Goal: Information Seeking & Learning: Learn about a topic

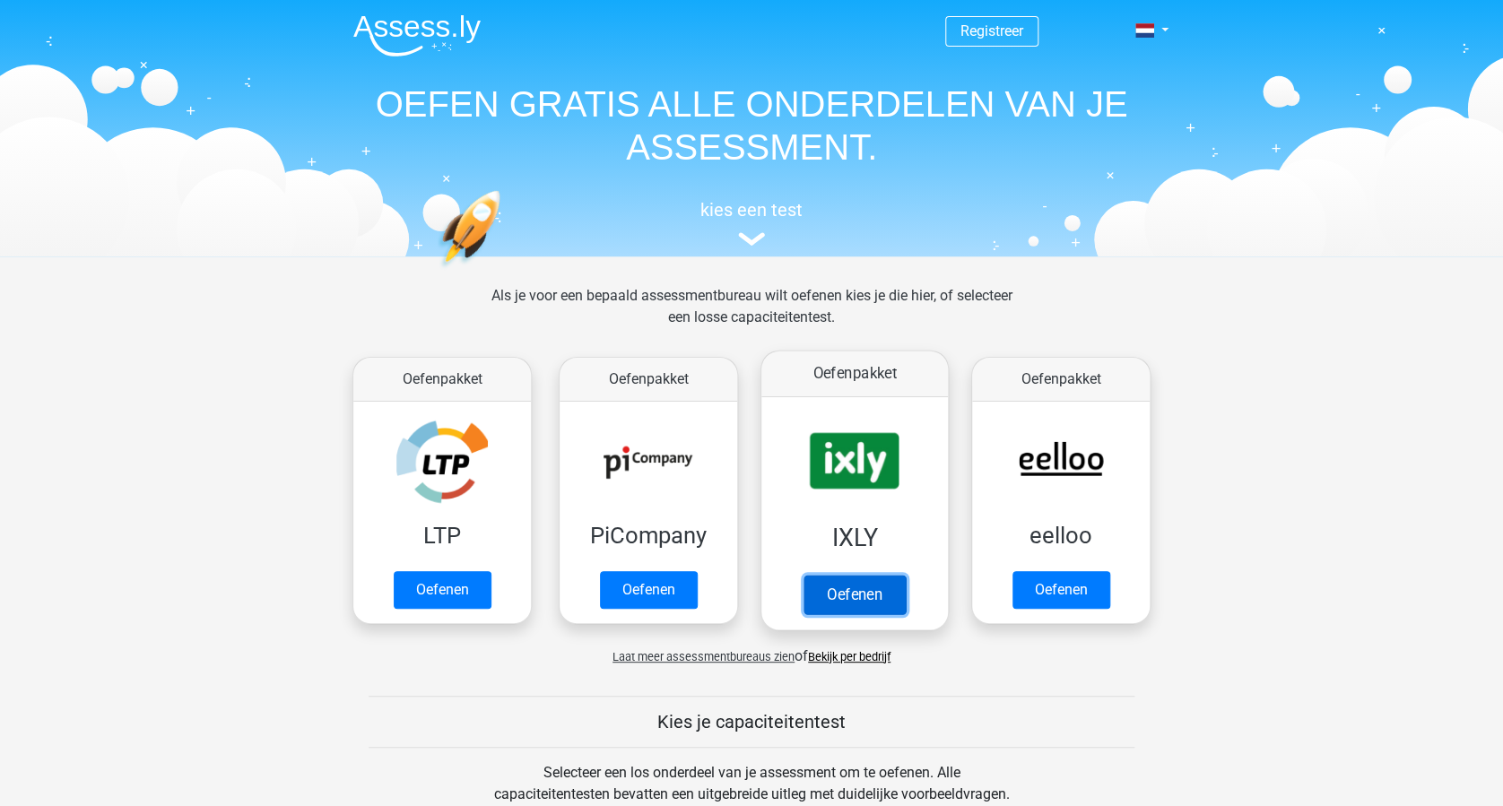
click at [867, 585] on link "Oefenen" at bounding box center [855, 594] width 102 height 39
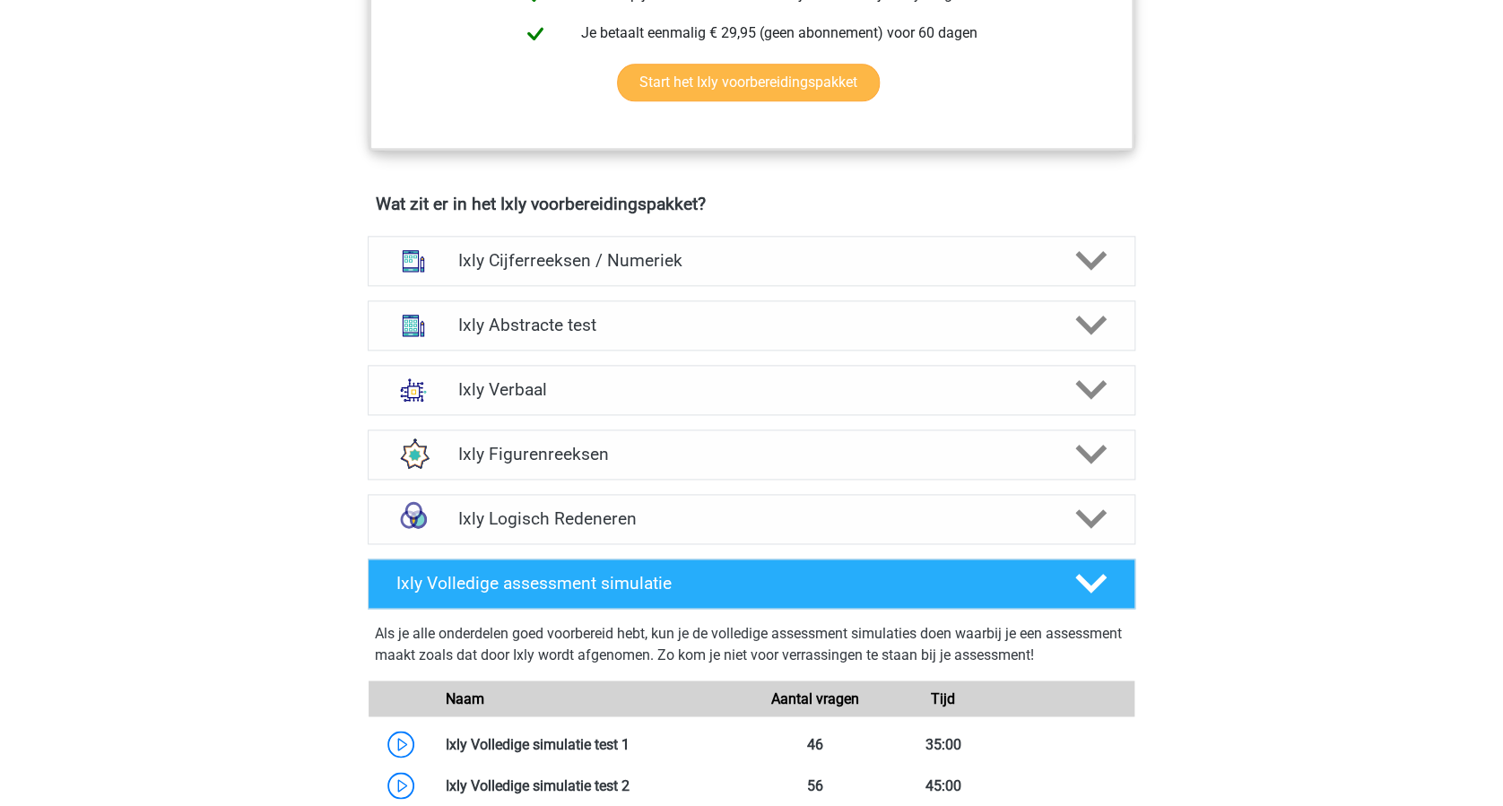
scroll to position [956, 0]
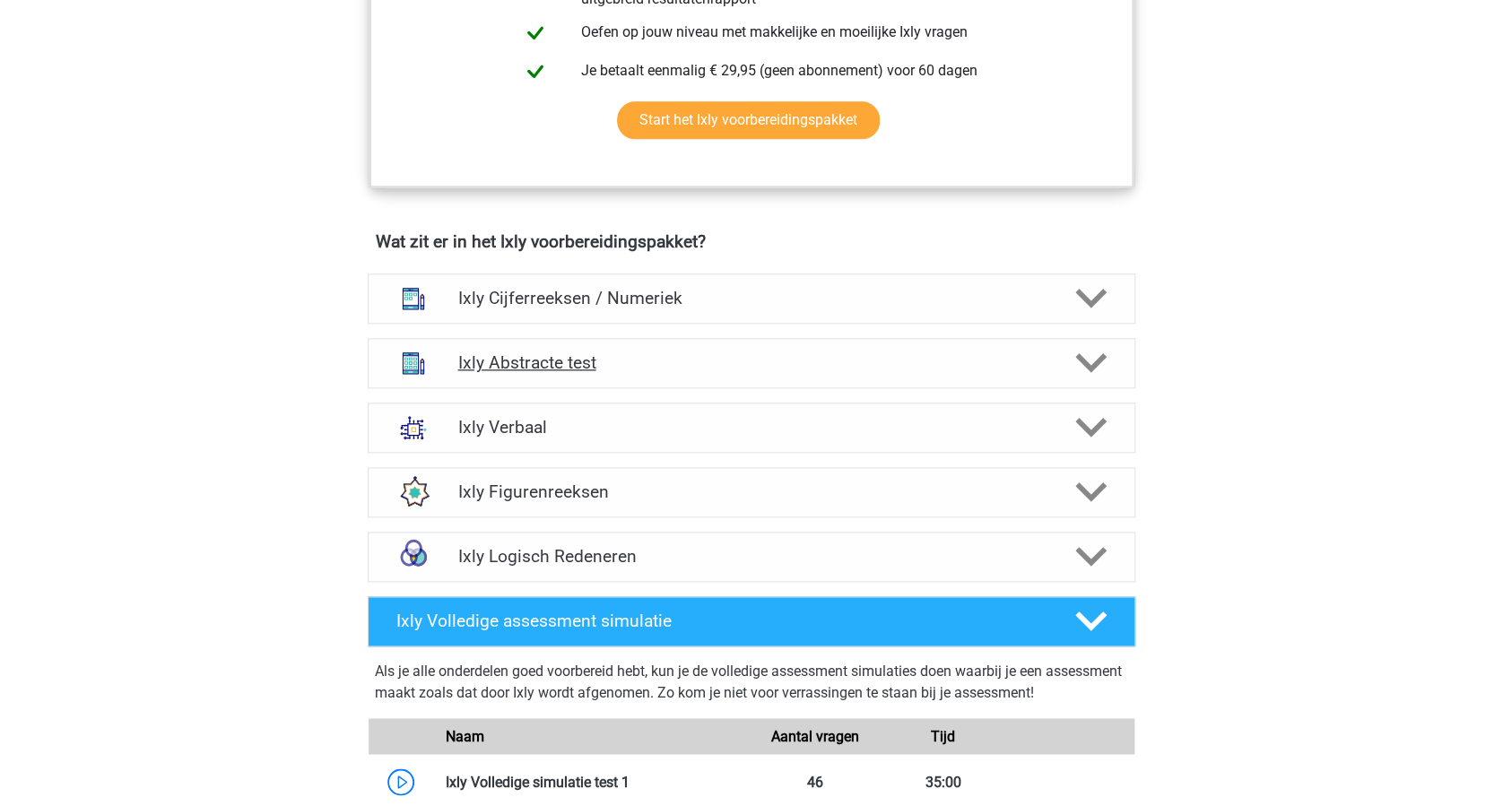
click at [1083, 359] on polygon at bounding box center [1090, 363] width 31 height 20
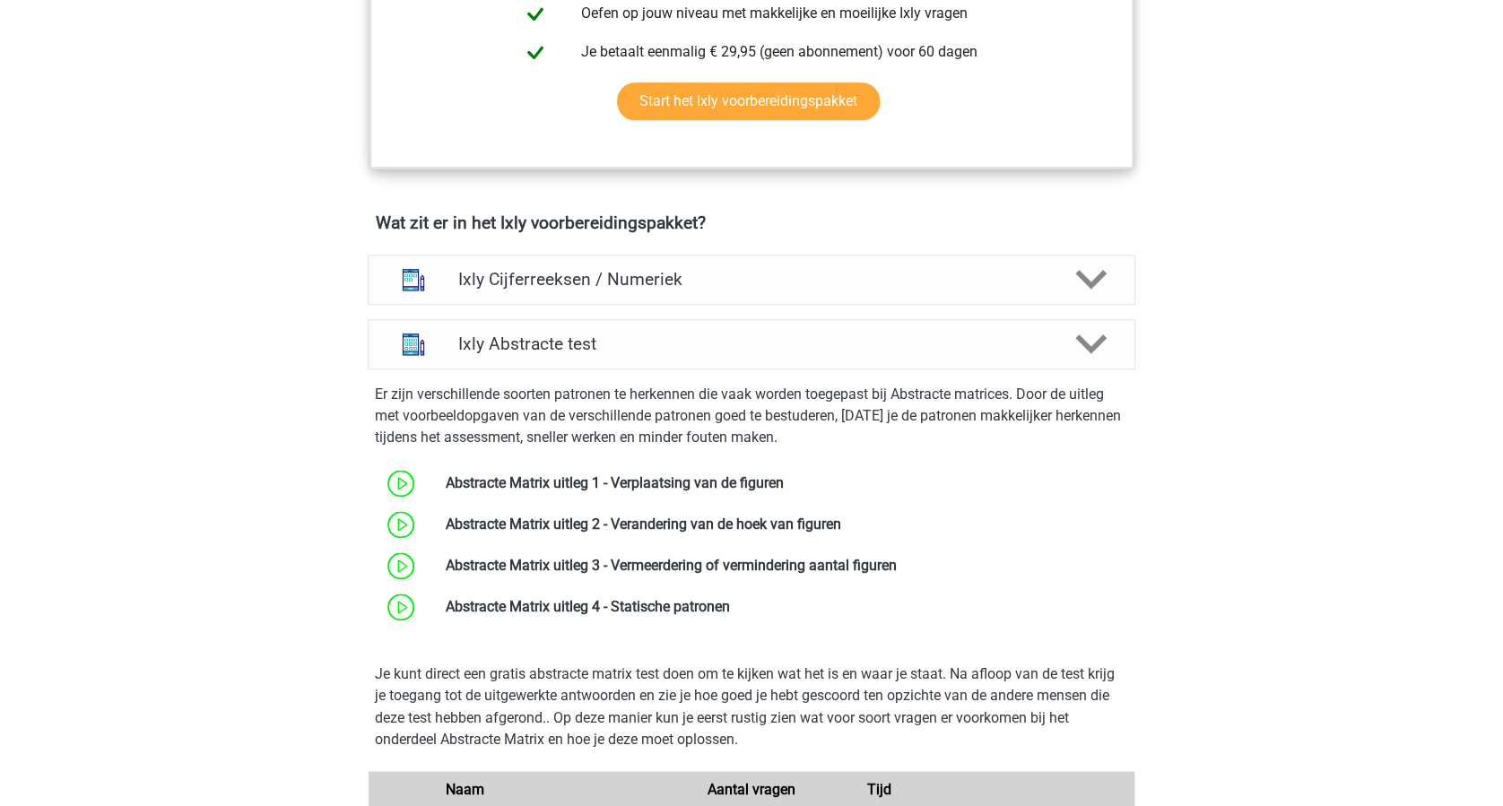
scroll to position [1076, 0]
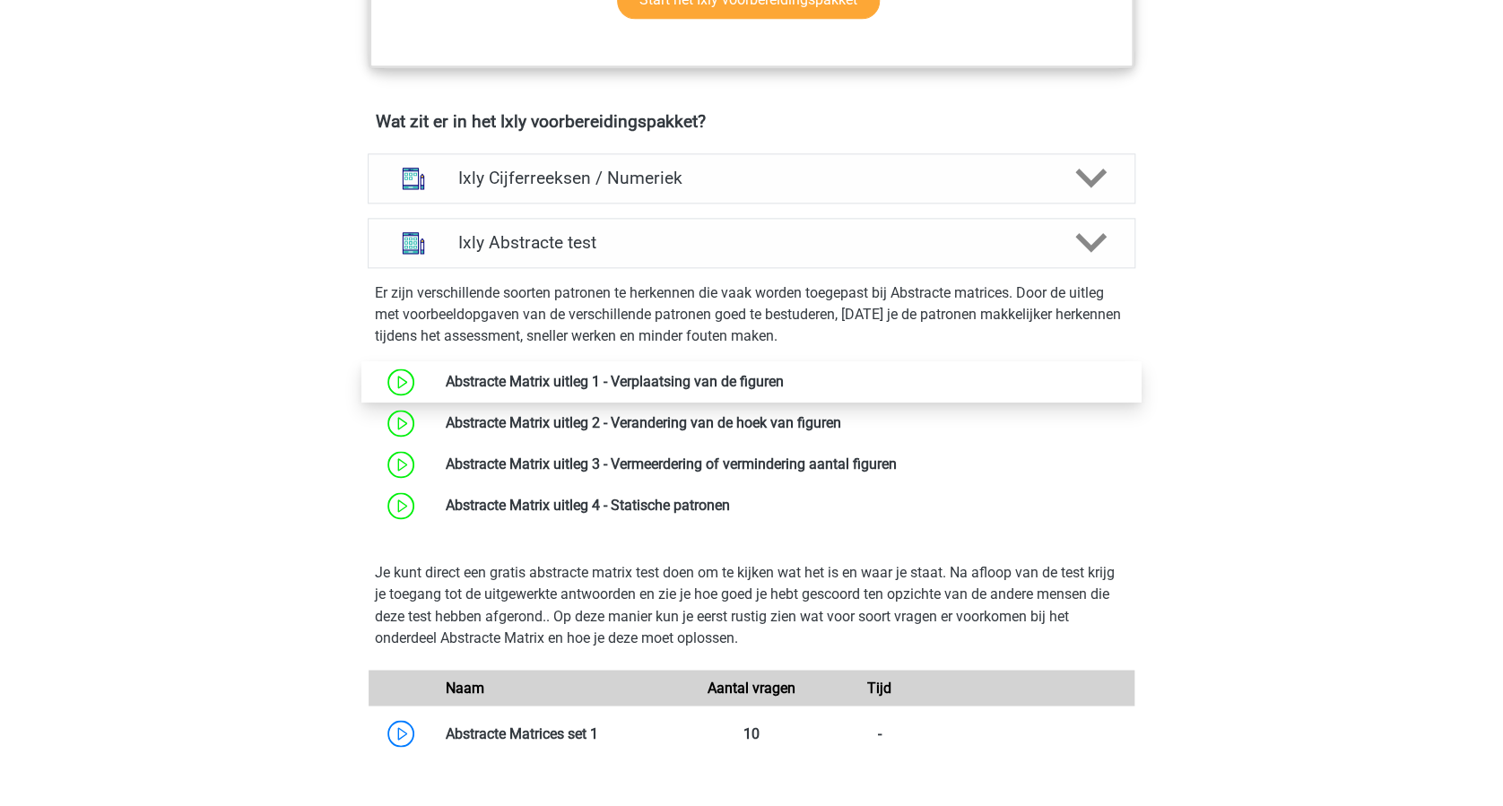
click at [784, 382] on link at bounding box center [784, 381] width 0 height 17
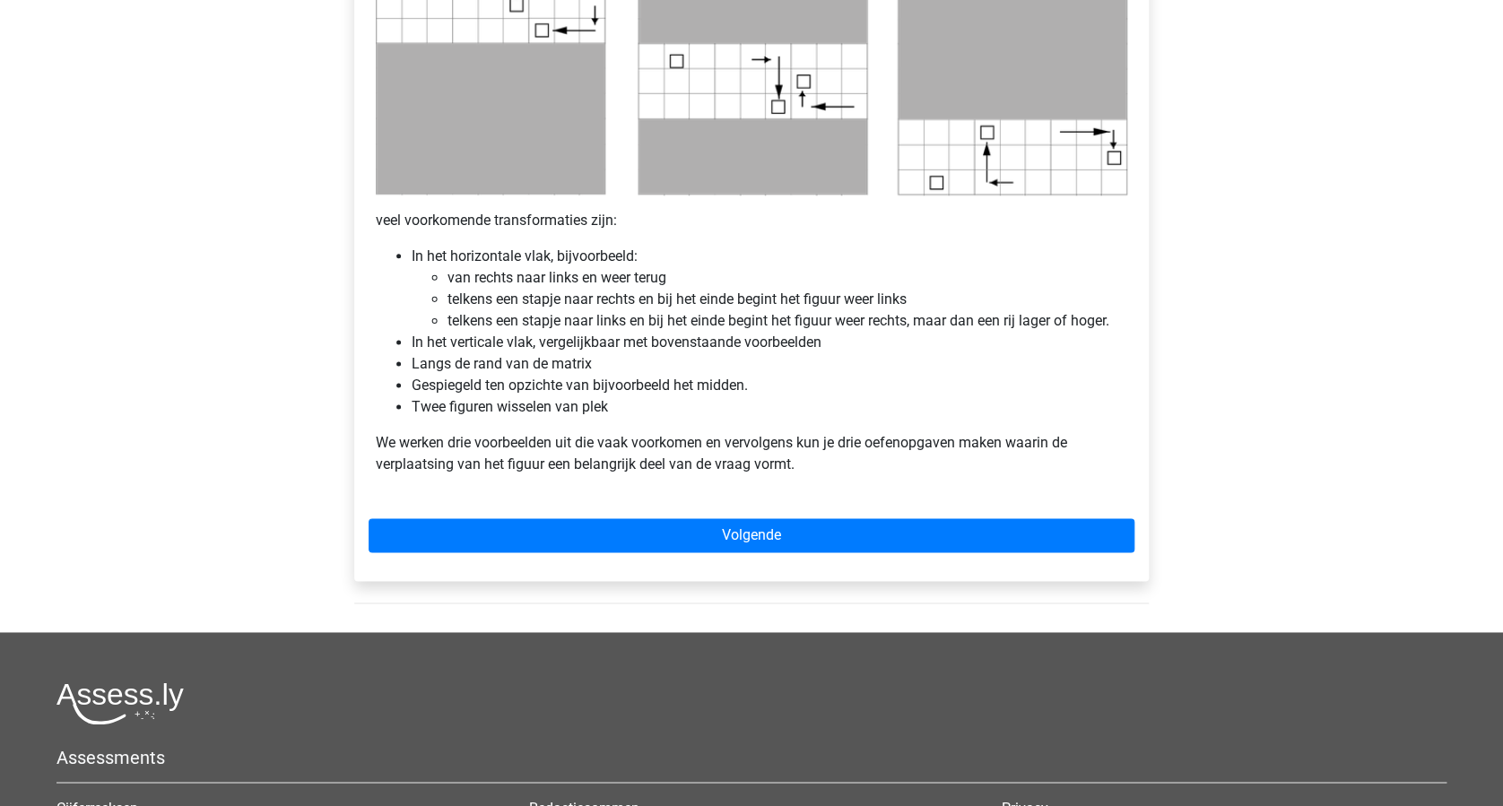
scroll to position [1076, 0]
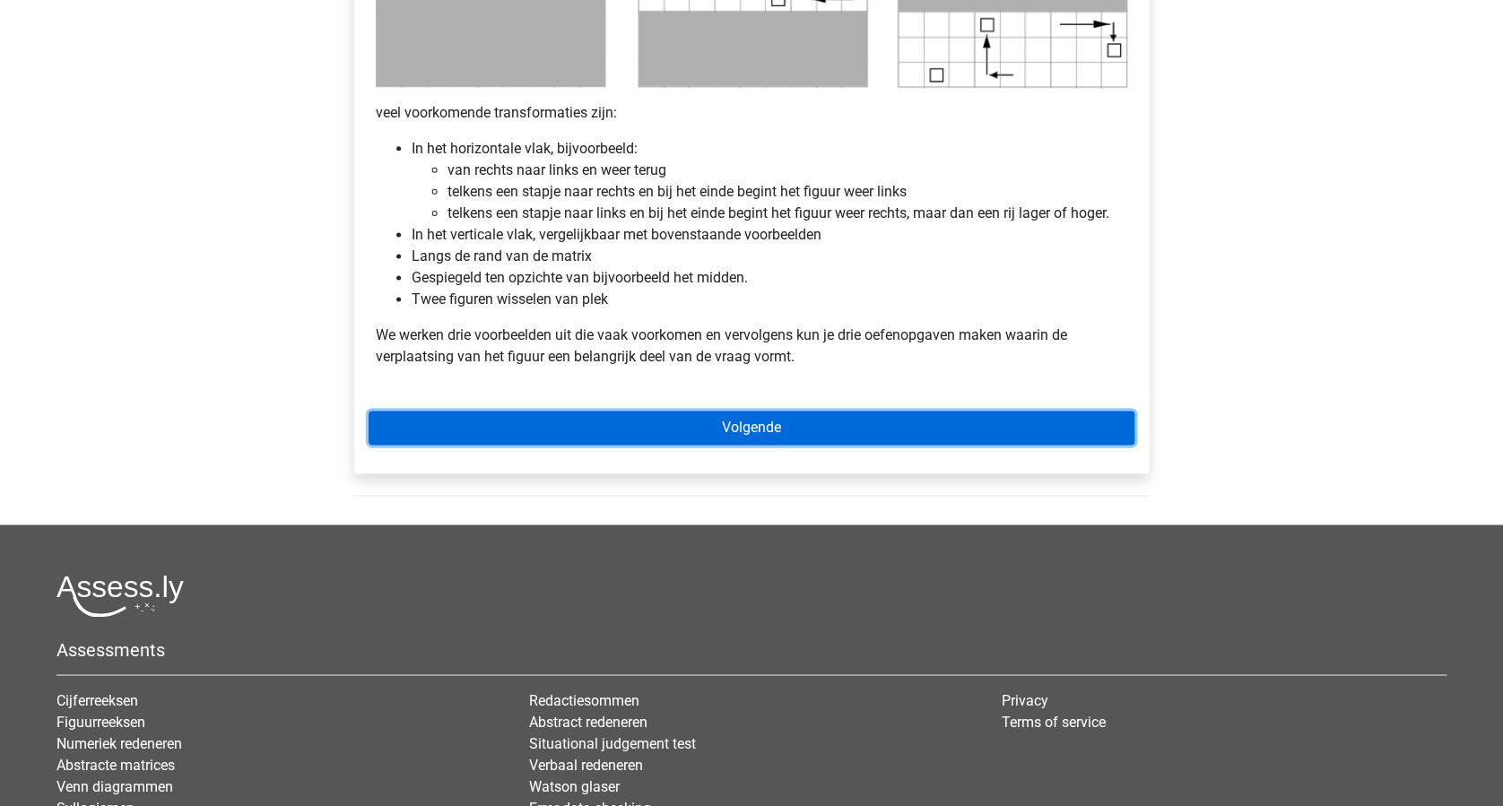
click at [782, 419] on link "Volgende" at bounding box center [752, 428] width 766 height 34
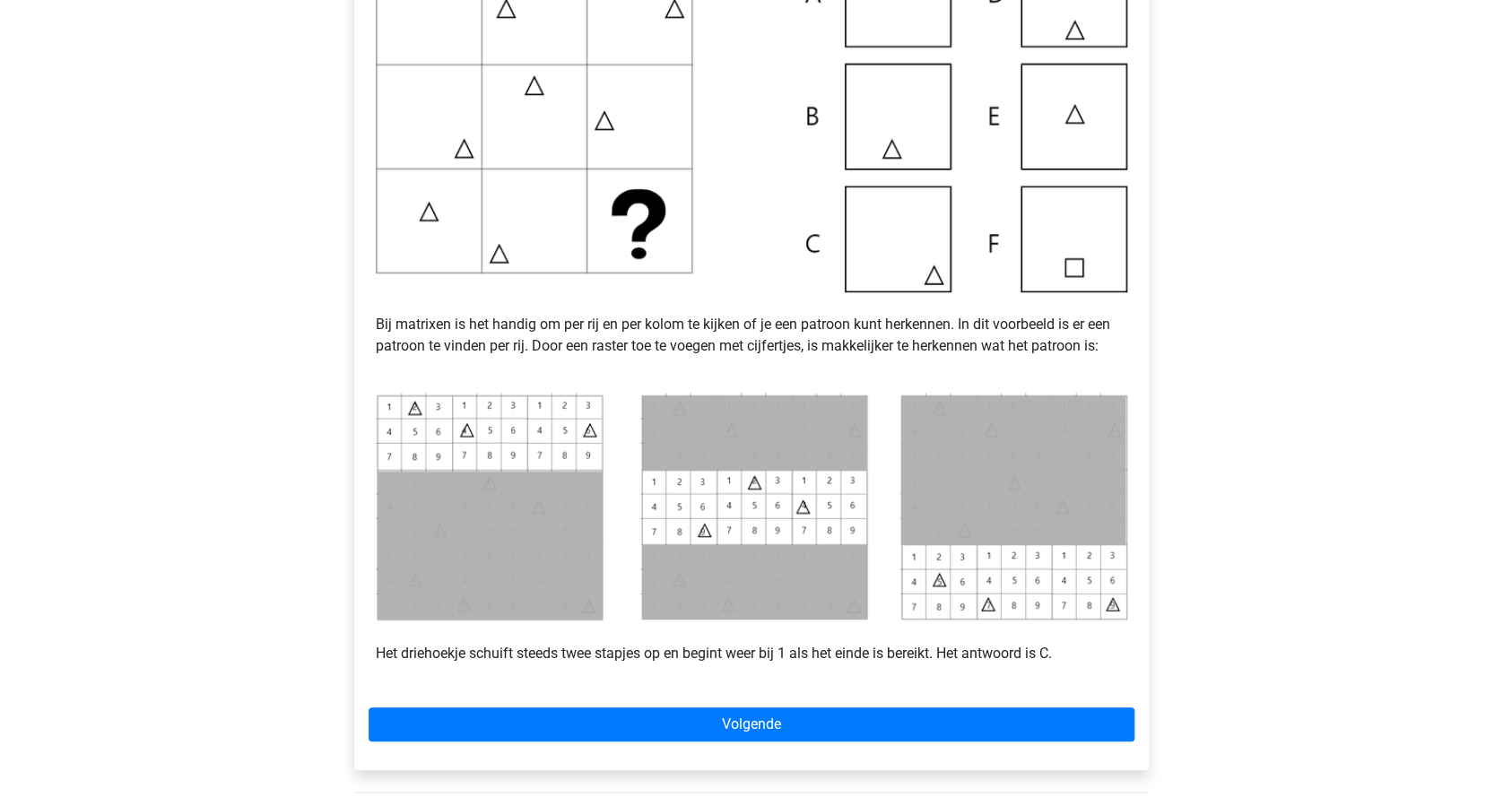
scroll to position [597, 0]
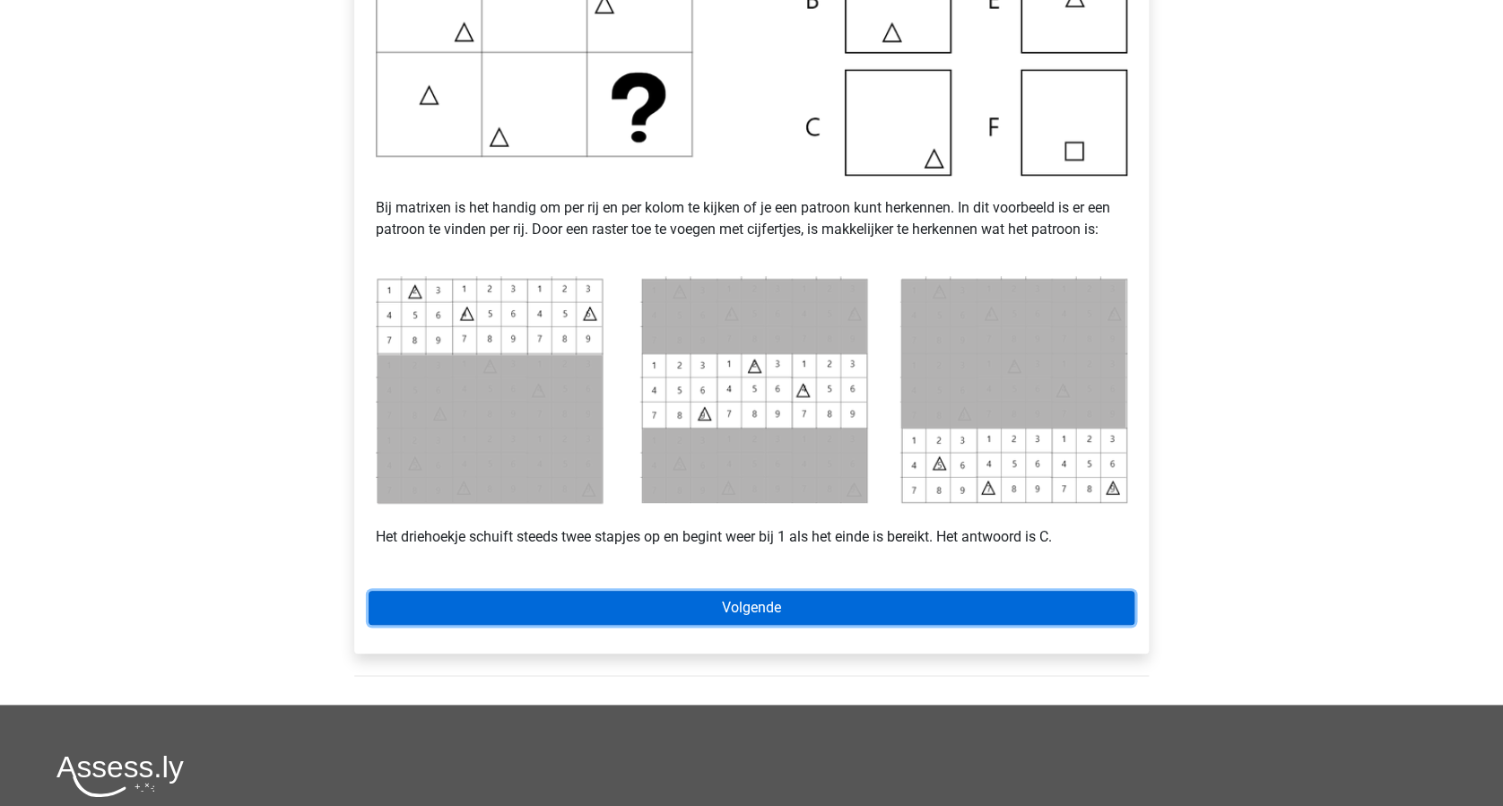
click at [840, 613] on link "Volgende" at bounding box center [752, 608] width 766 height 34
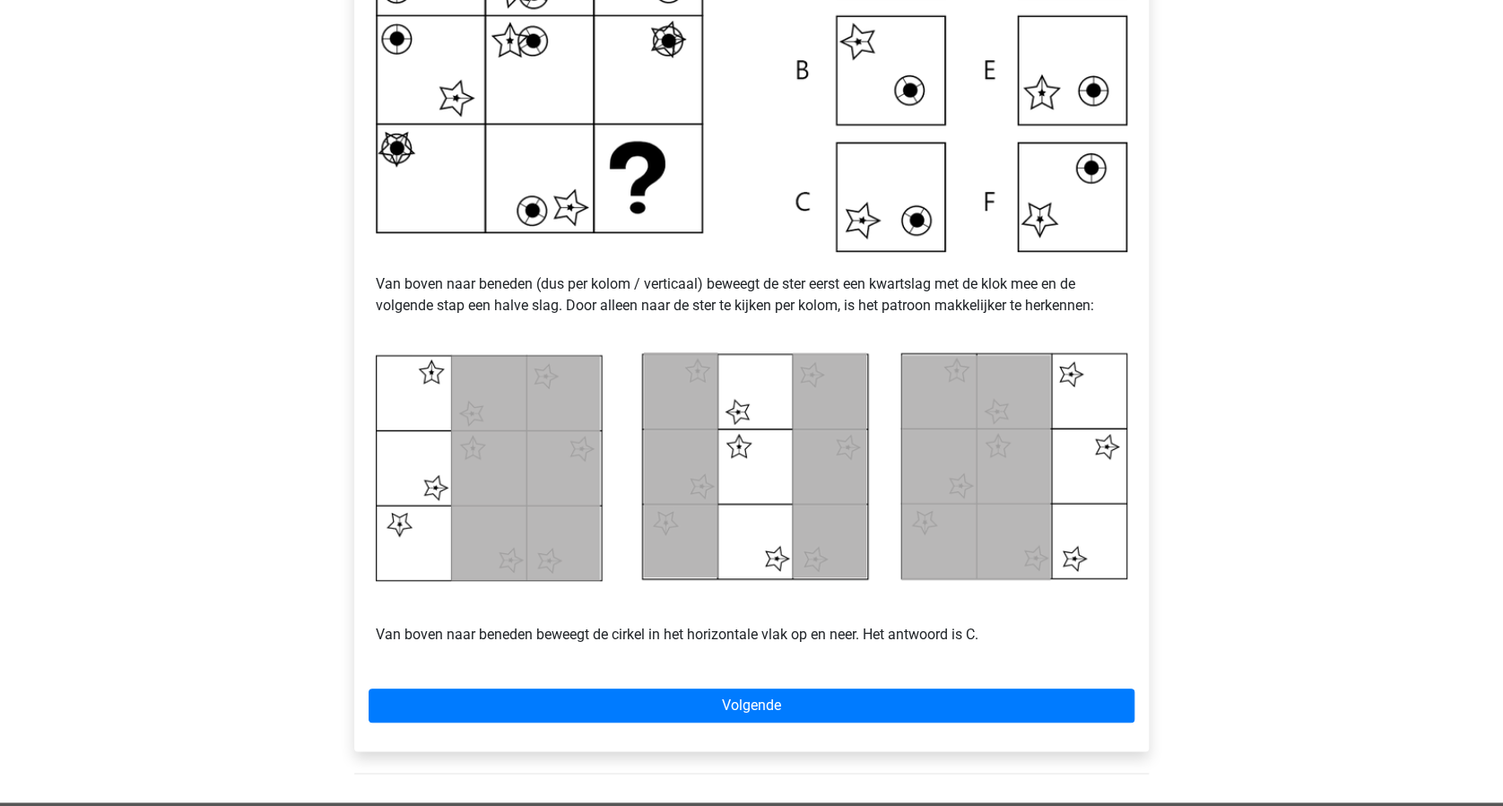
scroll to position [718, 0]
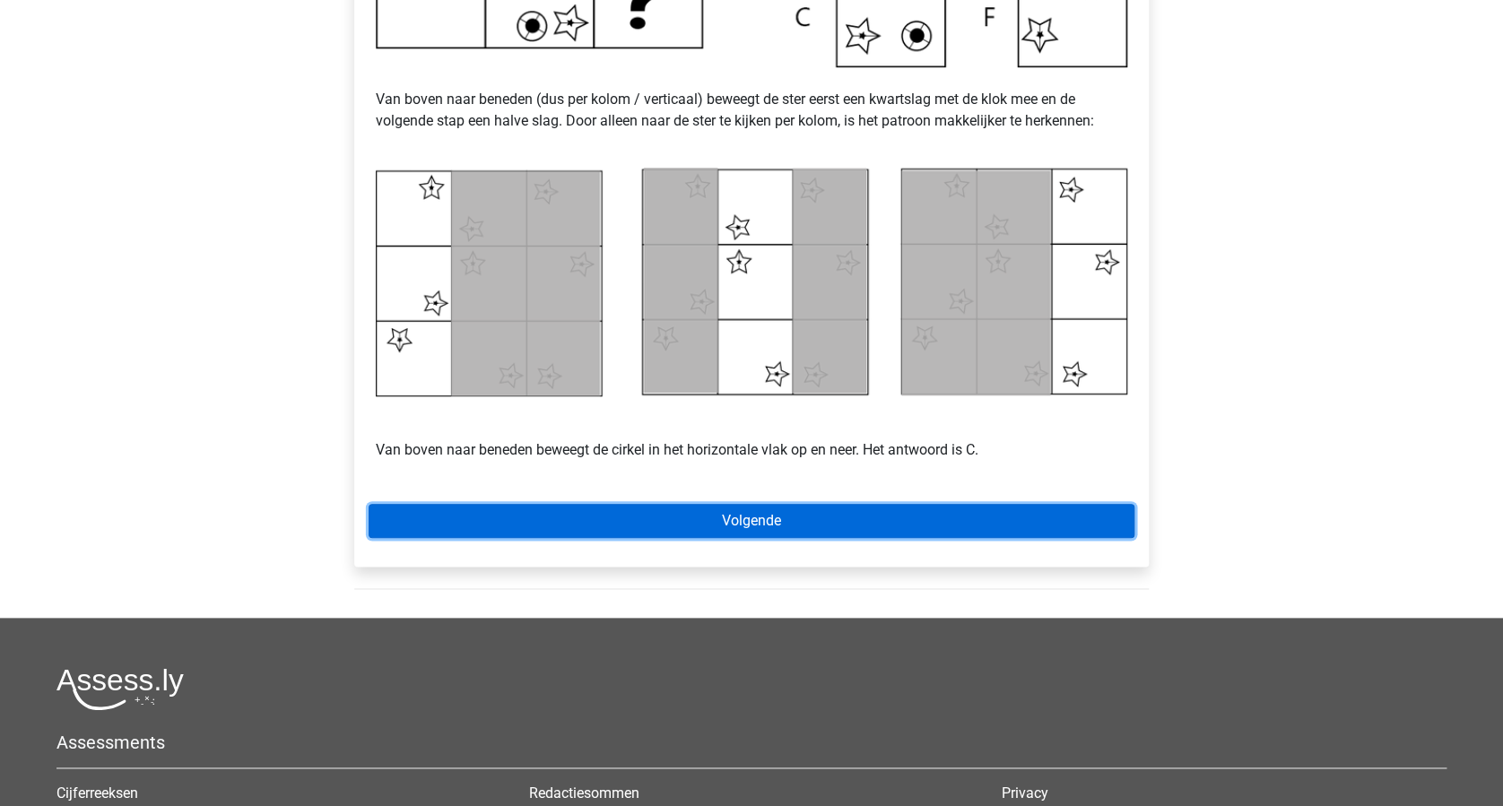
click at [878, 507] on link "Volgende" at bounding box center [752, 521] width 766 height 34
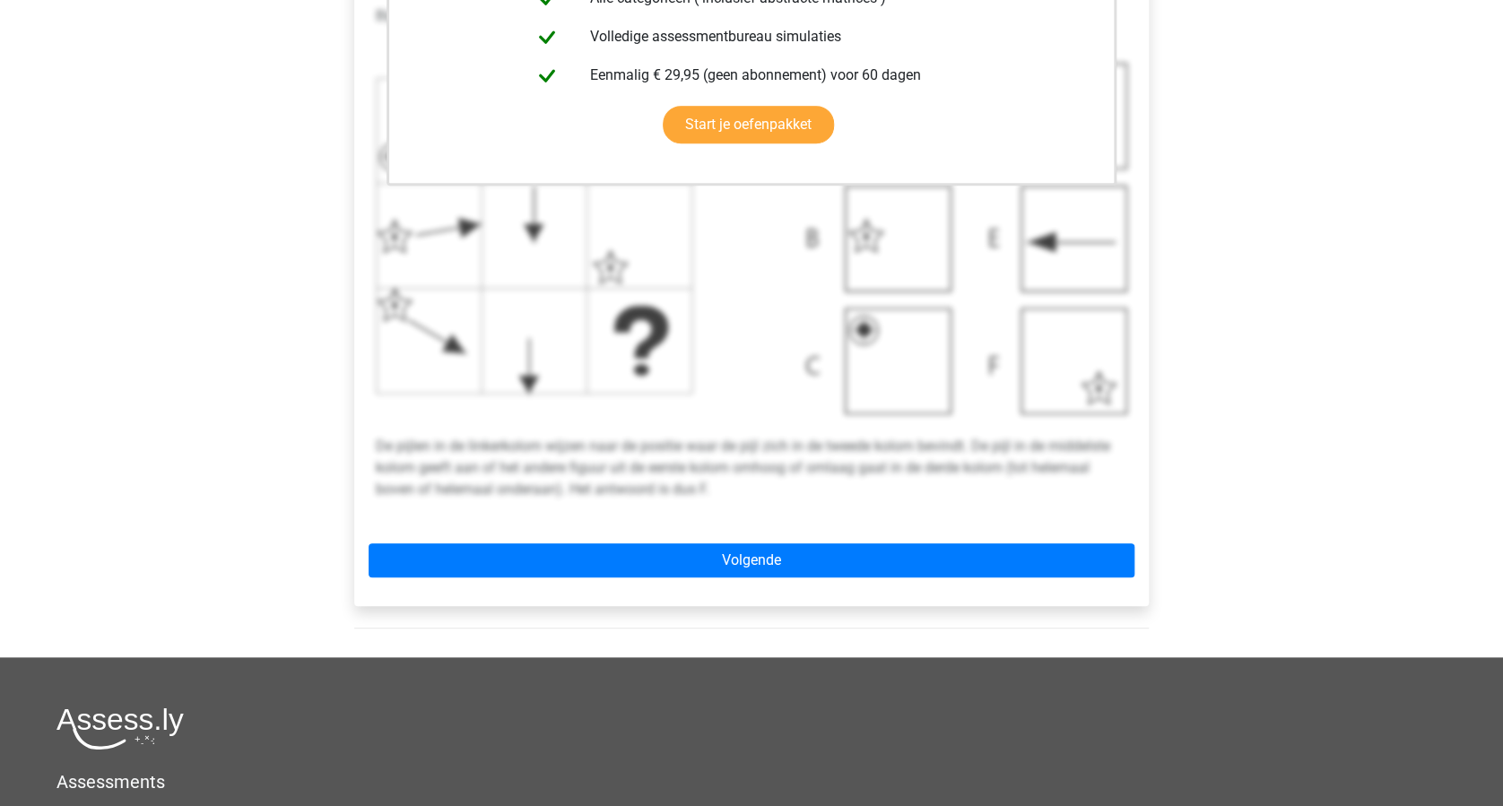
scroll to position [597, 0]
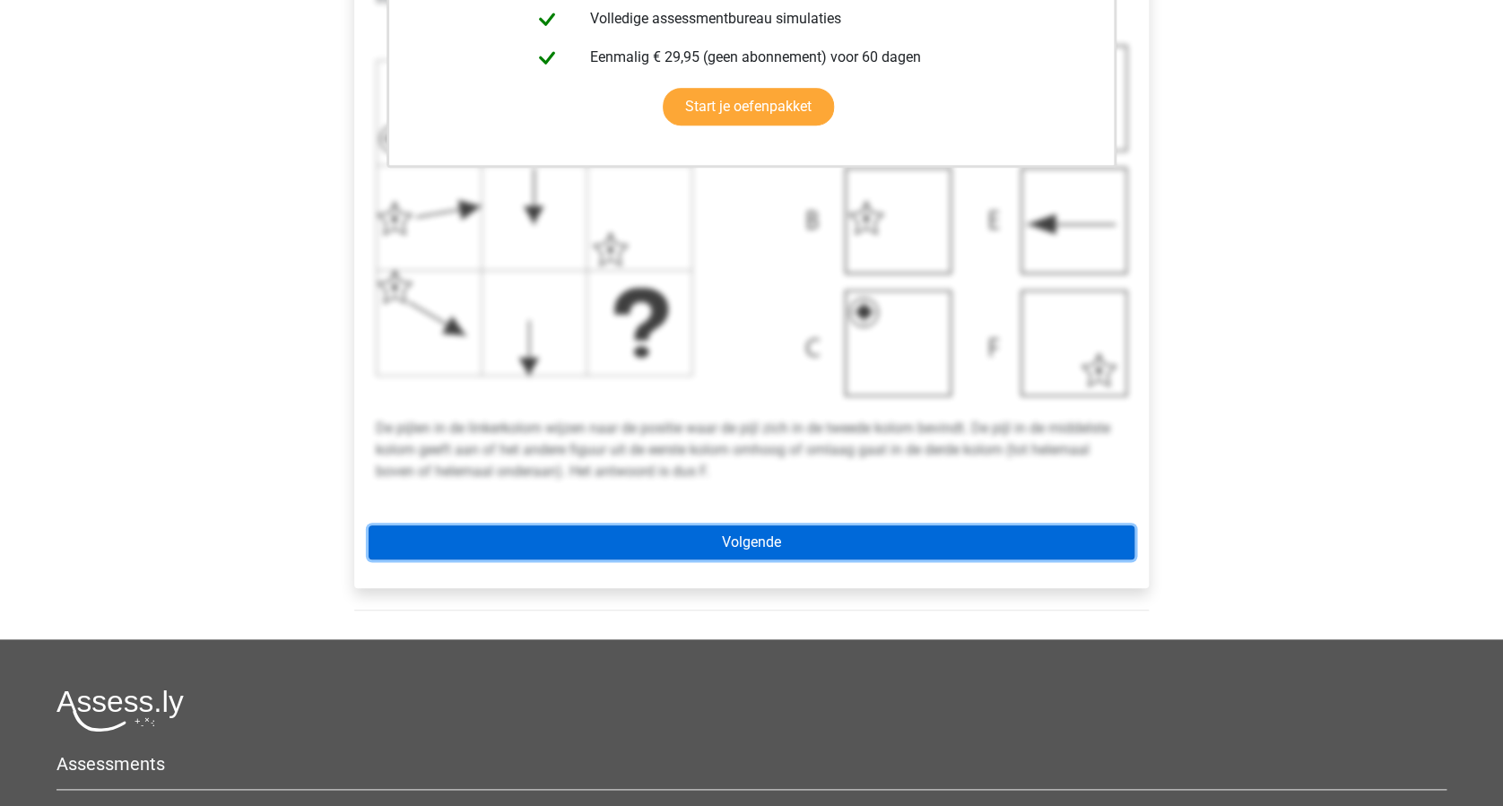
click at [761, 540] on link "Volgende" at bounding box center [752, 543] width 766 height 34
